Goal: Information Seeking & Learning: Understand process/instructions

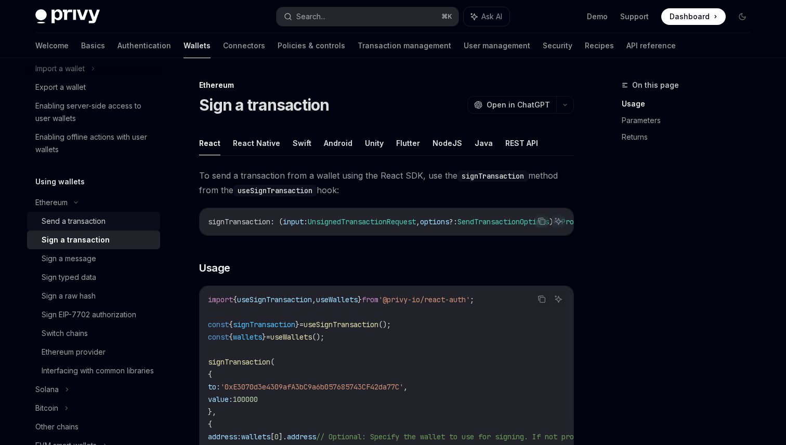
scroll to position [150, 0]
click at [78, 204] on div "Ethereum" at bounding box center [93, 201] width 133 height 19
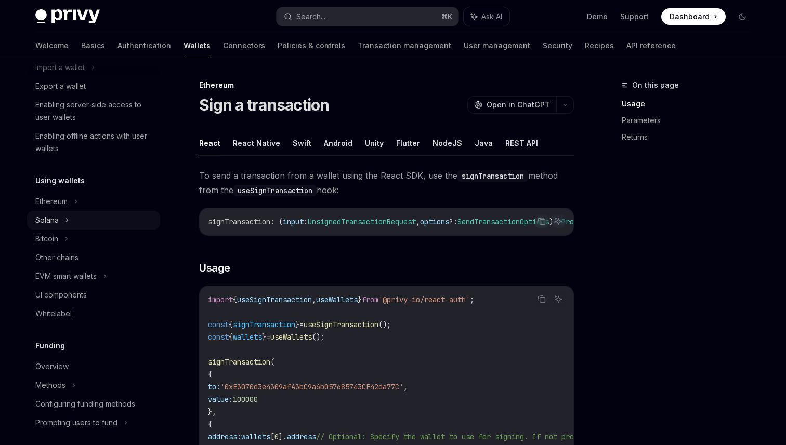
click at [71, 220] on div "Solana" at bounding box center [93, 220] width 133 height 19
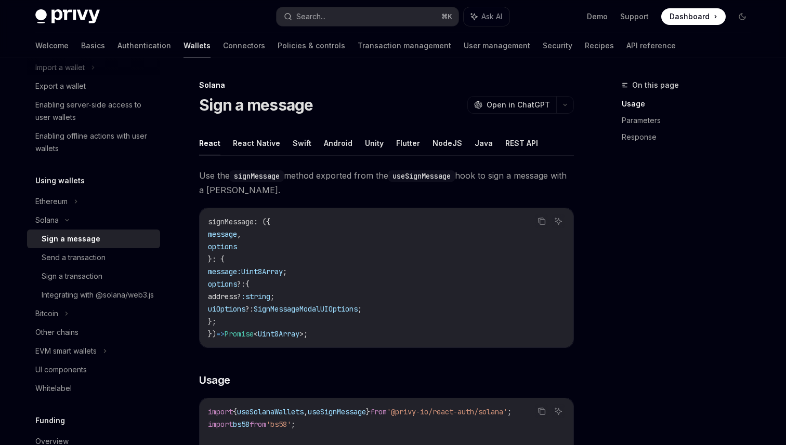
click at [120, 241] on div "Sign a message" at bounding box center [98, 239] width 112 height 12
click at [213, 146] on button "React" at bounding box center [209, 143] width 21 height 24
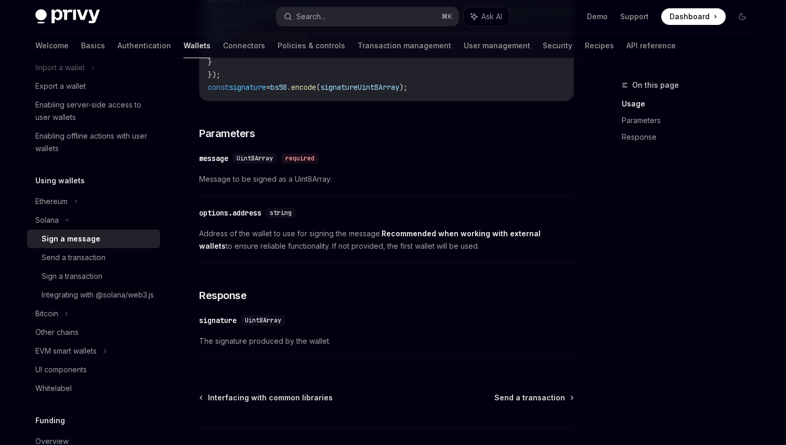
scroll to position [601, 0]
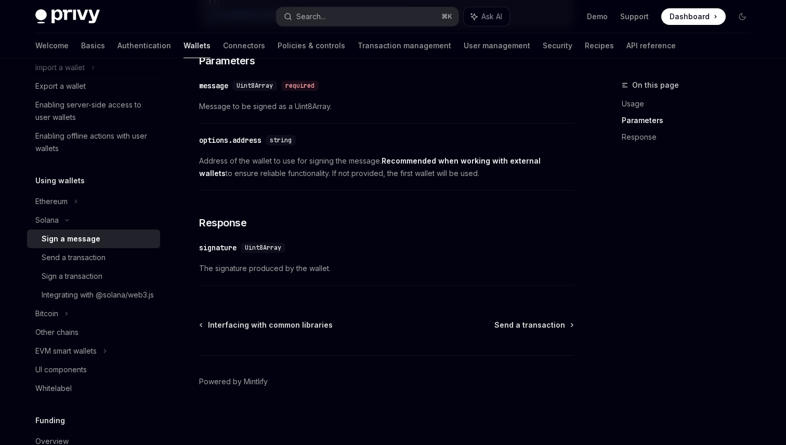
click at [401, 325] on div "Interfacing with common libraries Send a transaction" at bounding box center [386, 325] width 375 height 10
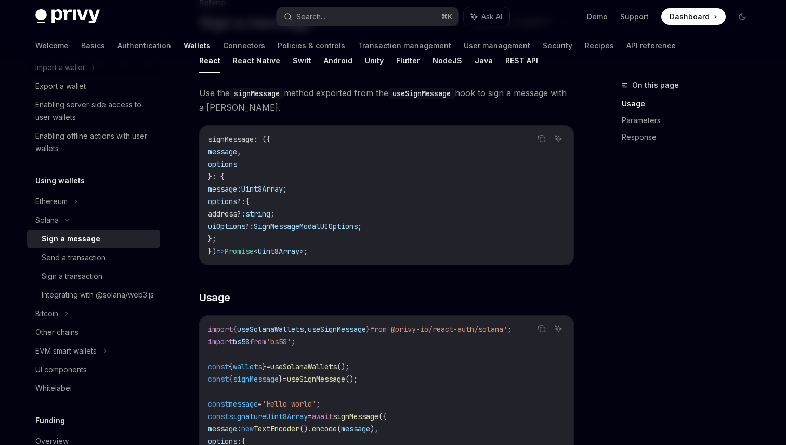
scroll to position [0, 0]
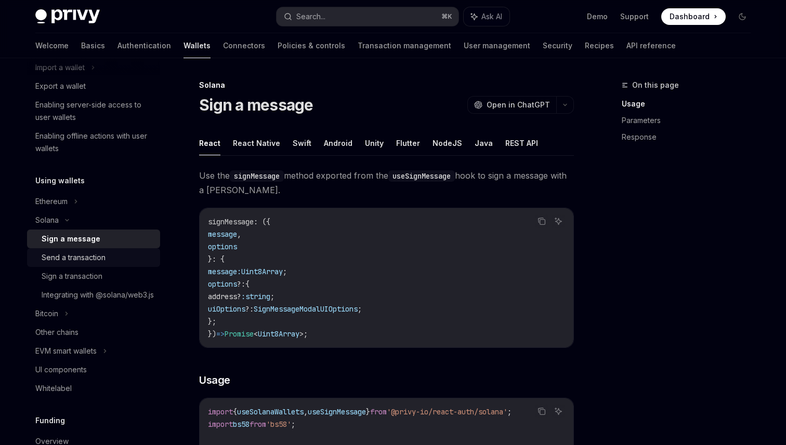
click at [115, 259] on div "Send a transaction" at bounding box center [98, 258] width 112 height 12
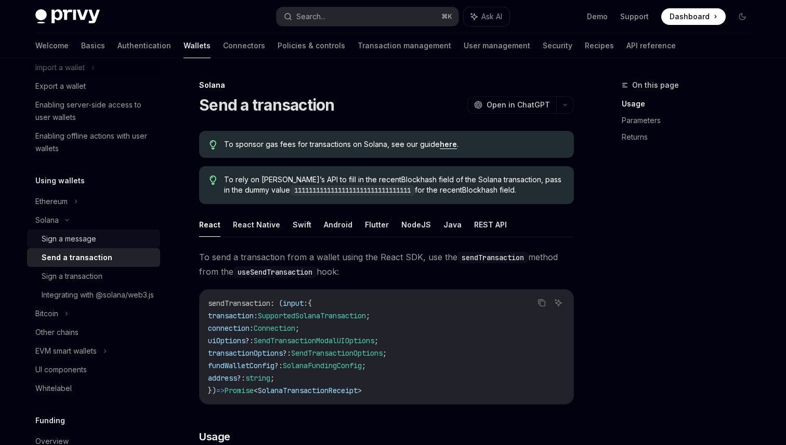
click at [86, 233] on div "Sign a message" at bounding box center [69, 239] width 55 height 12
type textarea "*"
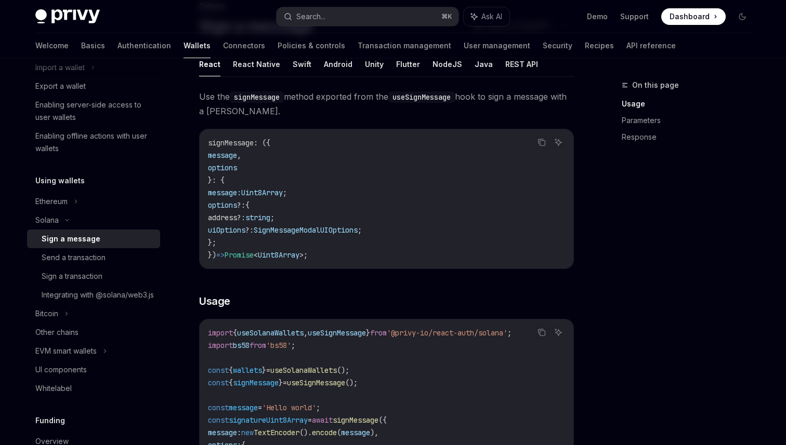
scroll to position [80, 0]
click at [291, 347] on span "'bs58'" at bounding box center [278, 344] width 25 height 9
copy span "bs58"
